Goal: Task Accomplishment & Management: Complete application form

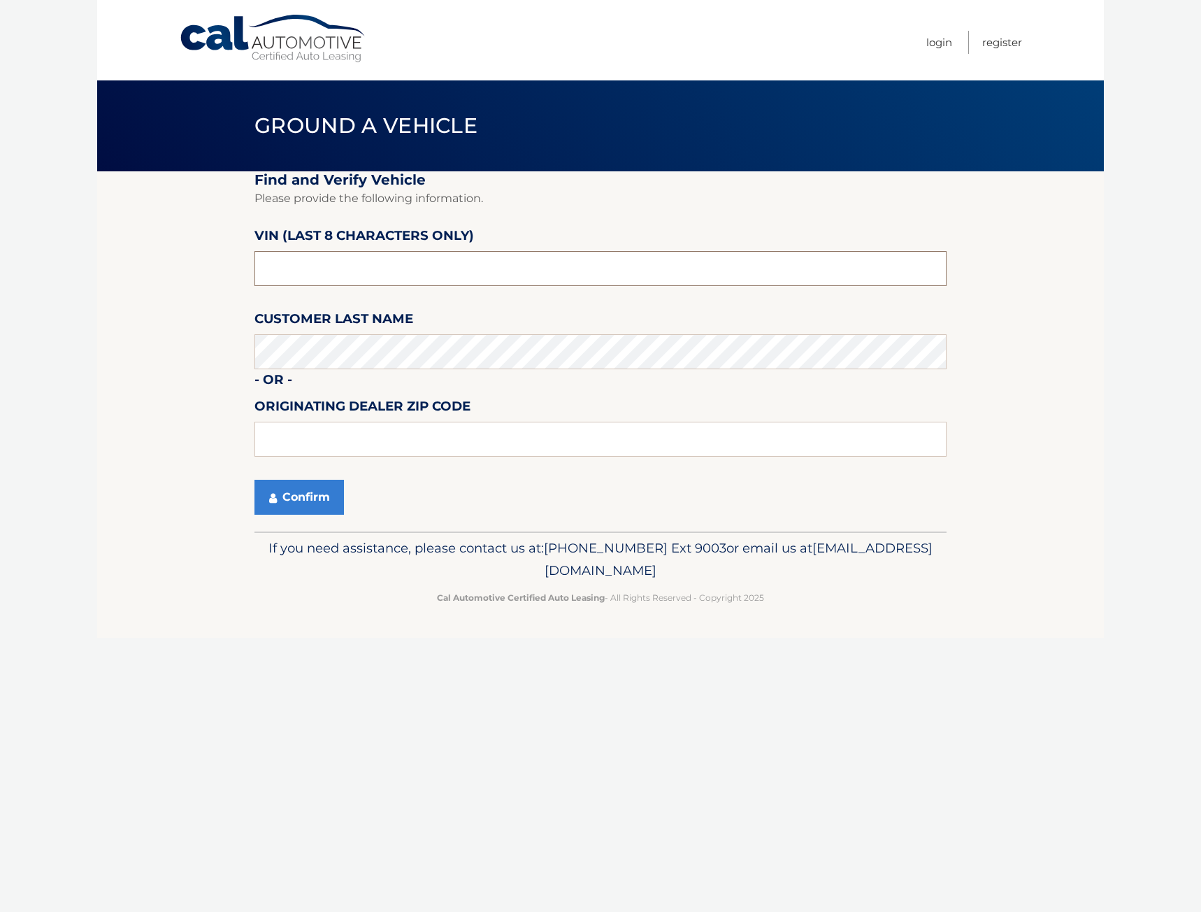
click at [345, 260] on input "text" at bounding box center [600, 268] width 692 height 35
paste input "PL526482"
type input "PL526482"
click at [357, 429] on input "text" at bounding box center [600, 439] width 692 height 35
type input "33441"
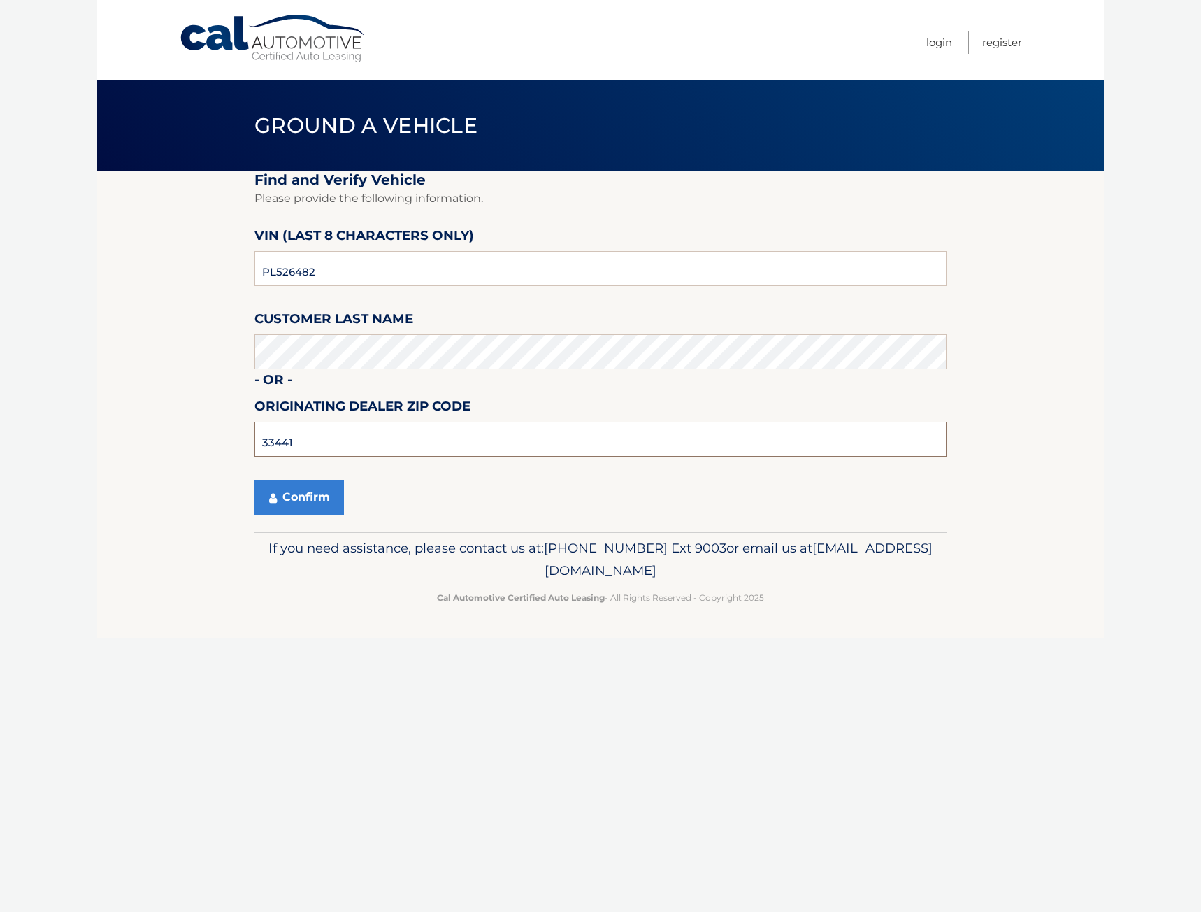
click at [254, 480] on button "Confirm" at bounding box center [298, 497] width 89 height 35
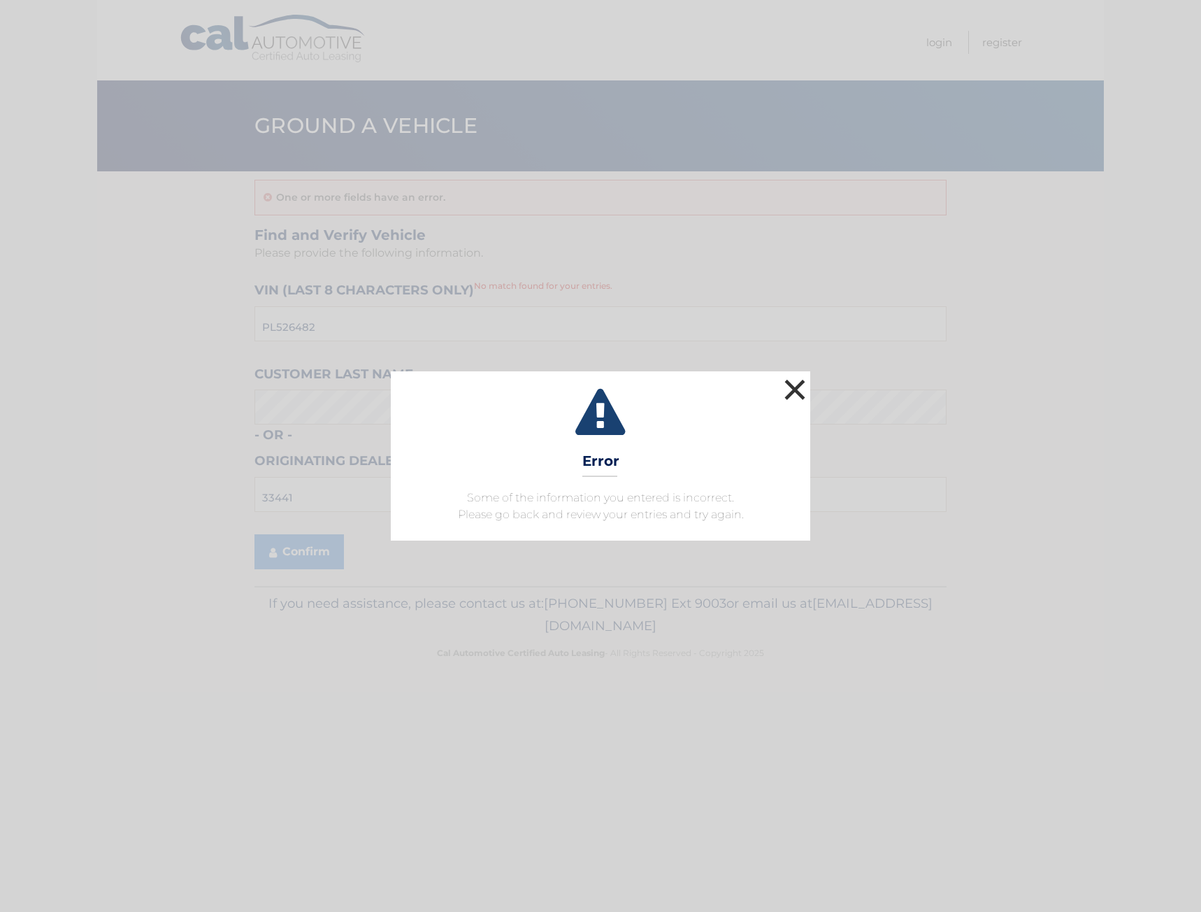
click at [787, 388] on button "×" at bounding box center [795, 389] width 28 height 28
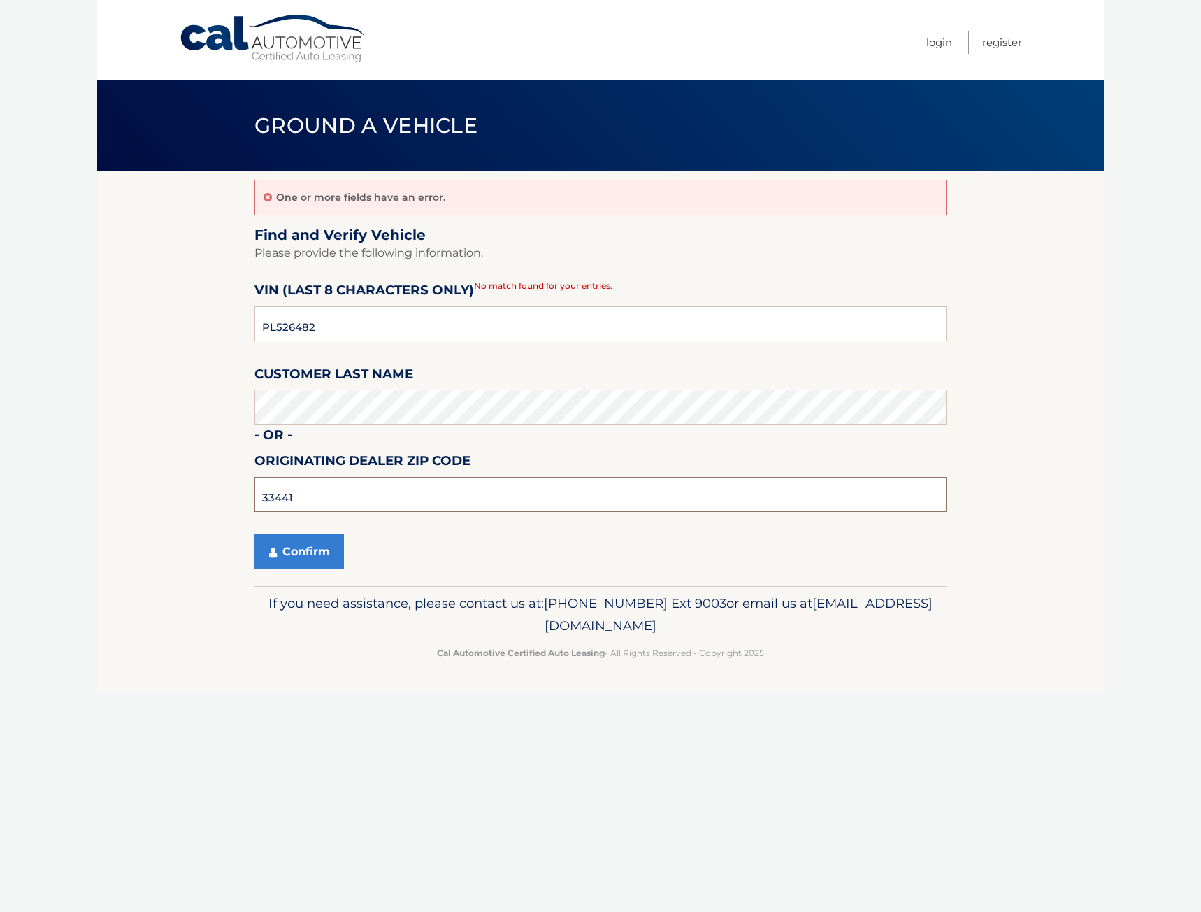
click at [330, 491] on input "33441" at bounding box center [600, 494] width 692 height 35
type input "33411"
click at [254, 534] on button "Confirm" at bounding box center [298, 551] width 89 height 35
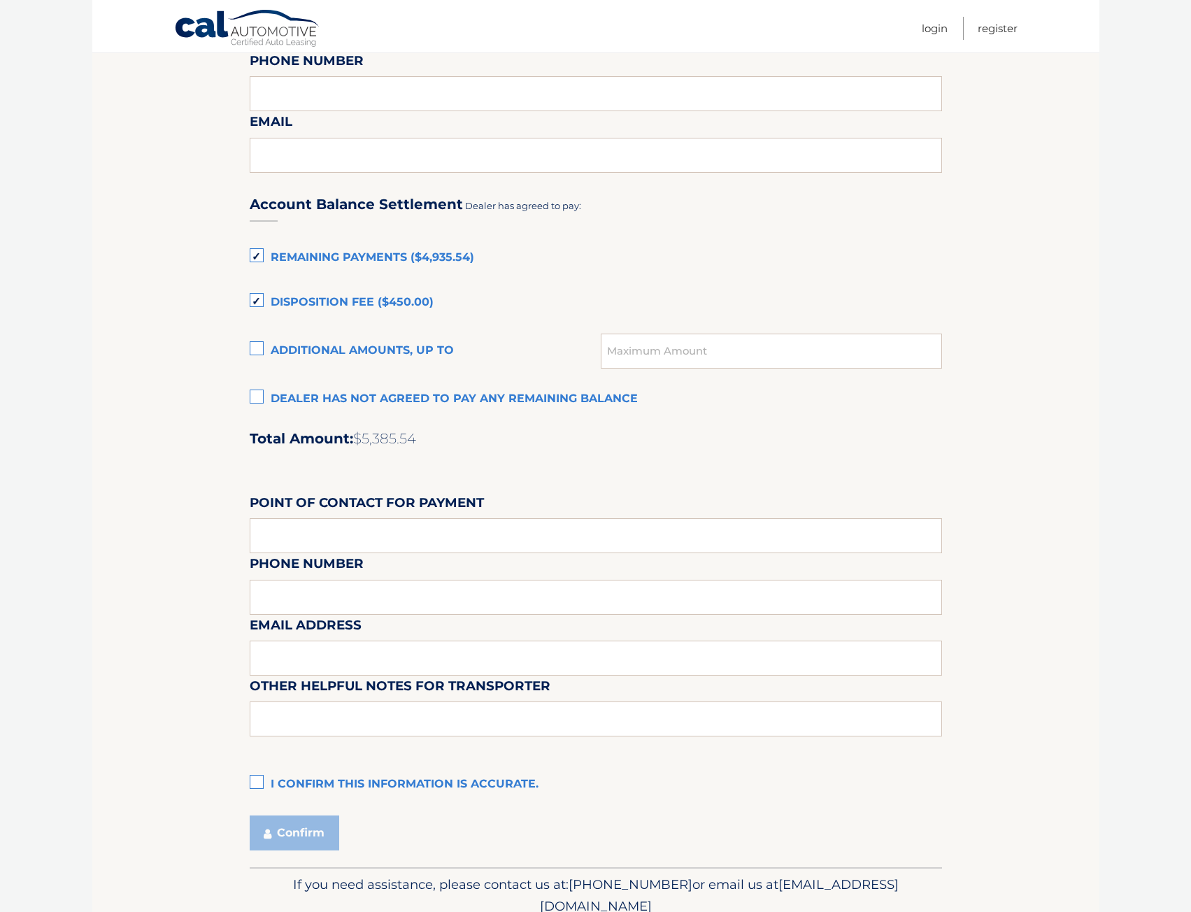
scroll to position [839, 0]
